Goal: Find specific page/section: Find specific page/section

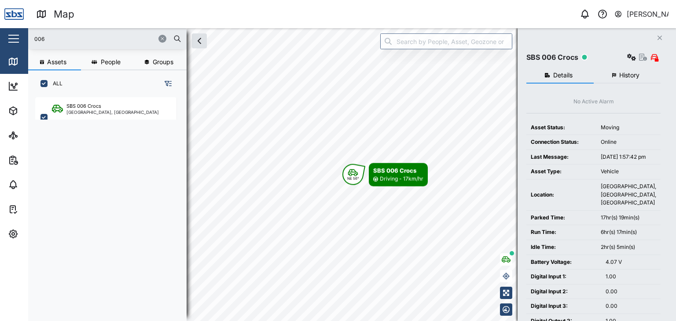
click at [21, 33] on div "Map 0 [PERSON_NAME] Close Map Dashboard Assets ATS Camera Generator Personnel T…" at bounding box center [338, 160] width 676 height 321
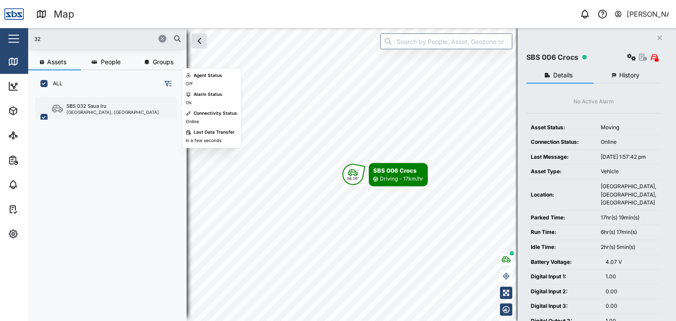
click at [94, 110] on div "[GEOGRAPHIC_DATA], [GEOGRAPHIC_DATA]" at bounding box center [112, 112] width 92 height 4
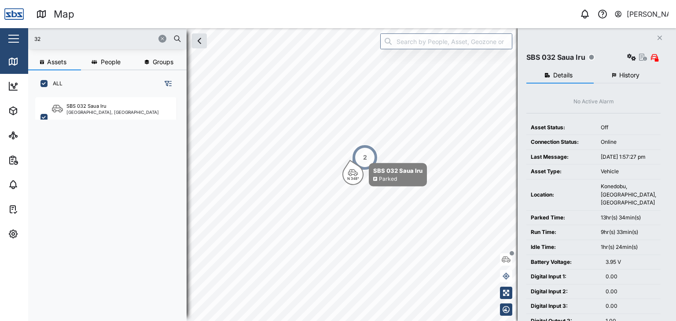
click at [41, 43] on input "32" at bounding box center [107, 38] width 148 height 13
click at [368, 160] on div "2" at bounding box center [365, 157] width 26 height 26
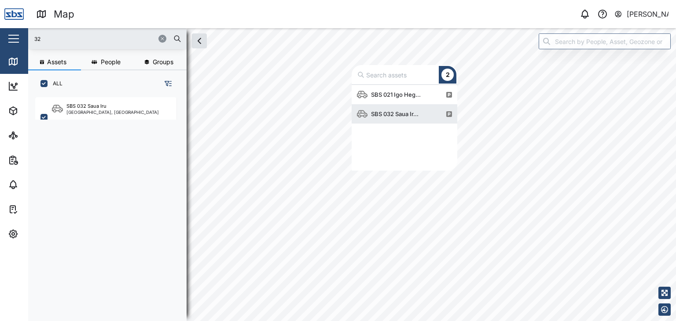
scroll to position [79, 99]
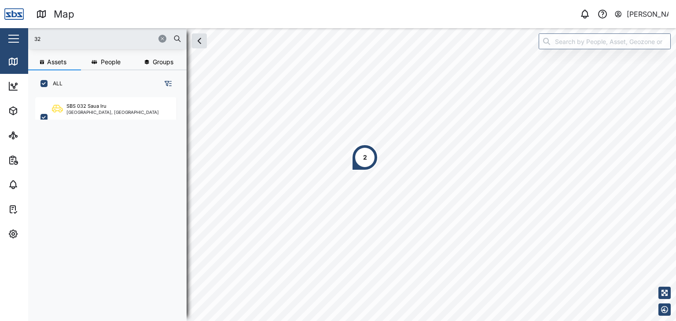
drag, startPoint x: 54, startPoint y: 41, endPoint x: 11, endPoint y: 34, distance: 43.7
click at [11, 34] on div "Map 0 [PERSON_NAME] Close Map Dashboard Assets ATS Camera Generator Personnel T…" at bounding box center [338, 160] width 676 height 321
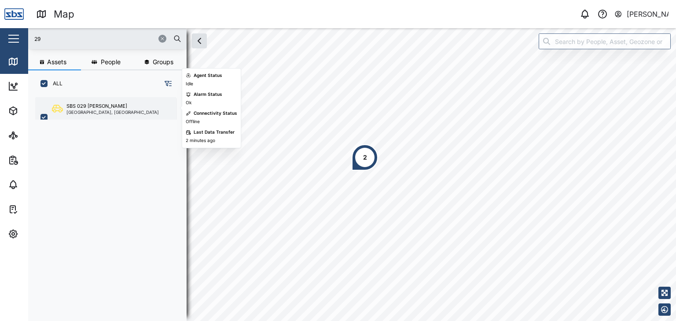
click at [97, 111] on div "[GEOGRAPHIC_DATA], [GEOGRAPHIC_DATA]" at bounding box center [112, 112] width 92 height 4
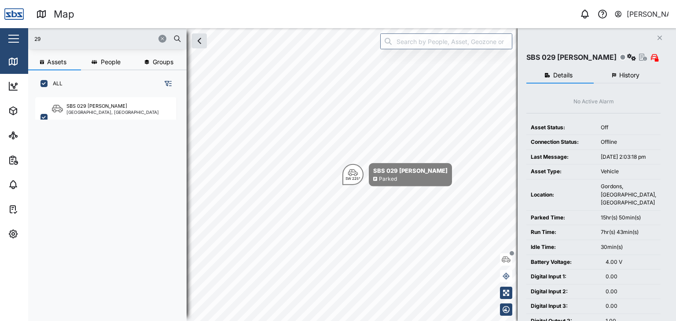
drag, startPoint x: 53, startPoint y: 39, endPoint x: 0, endPoint y: 35, distance: 53.0
click at [0, 35] on div "Map 0 [PERSON_NAME] Close Map Dashboard Assets ATS Camera Generator Personnel T…" at bounding box center [338, 160] width 676 height 321
type input "32"
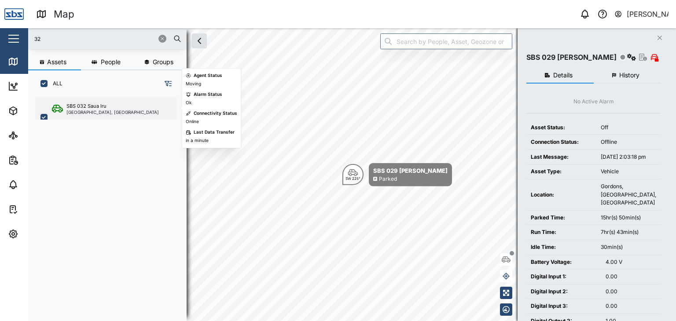
click at [101, 103] on div "SBS 032 Saua Iru" at bounding box center [86, 106] width 40 height 7
